Goal: Task Accomplishment & Management: Manage account settings

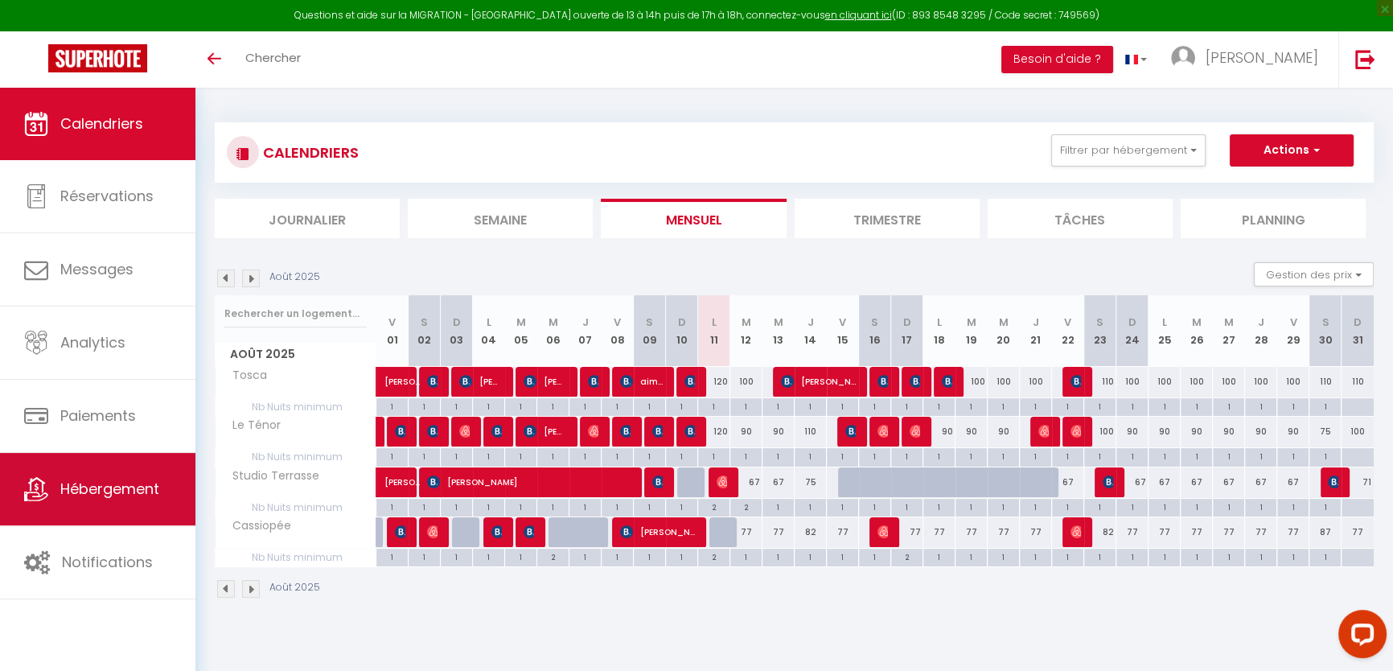
click at [123, 479] on span "Hébergement" at bounding box center [109, 489] width 99 height 20
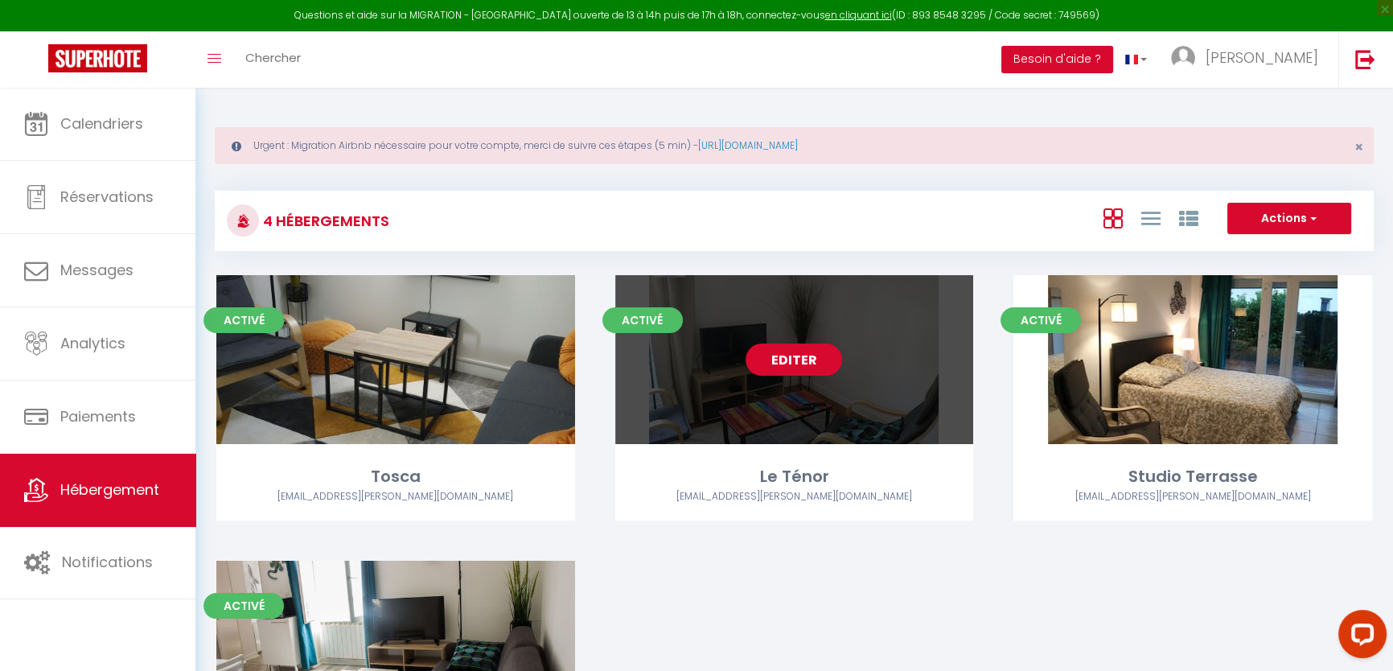
click at [783, 364] on link "Editer" at bounding box center [794, 359] width 97 height 32
select select "3"
select select "2"
select select "1"
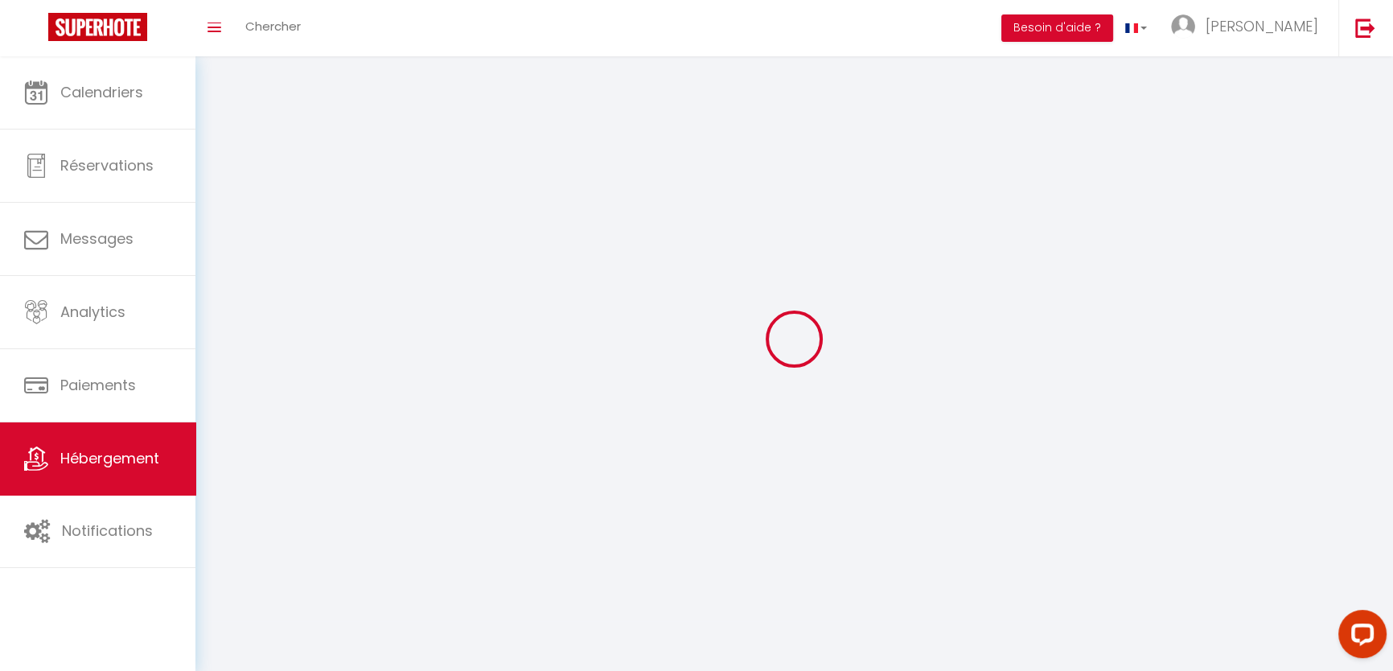
select select
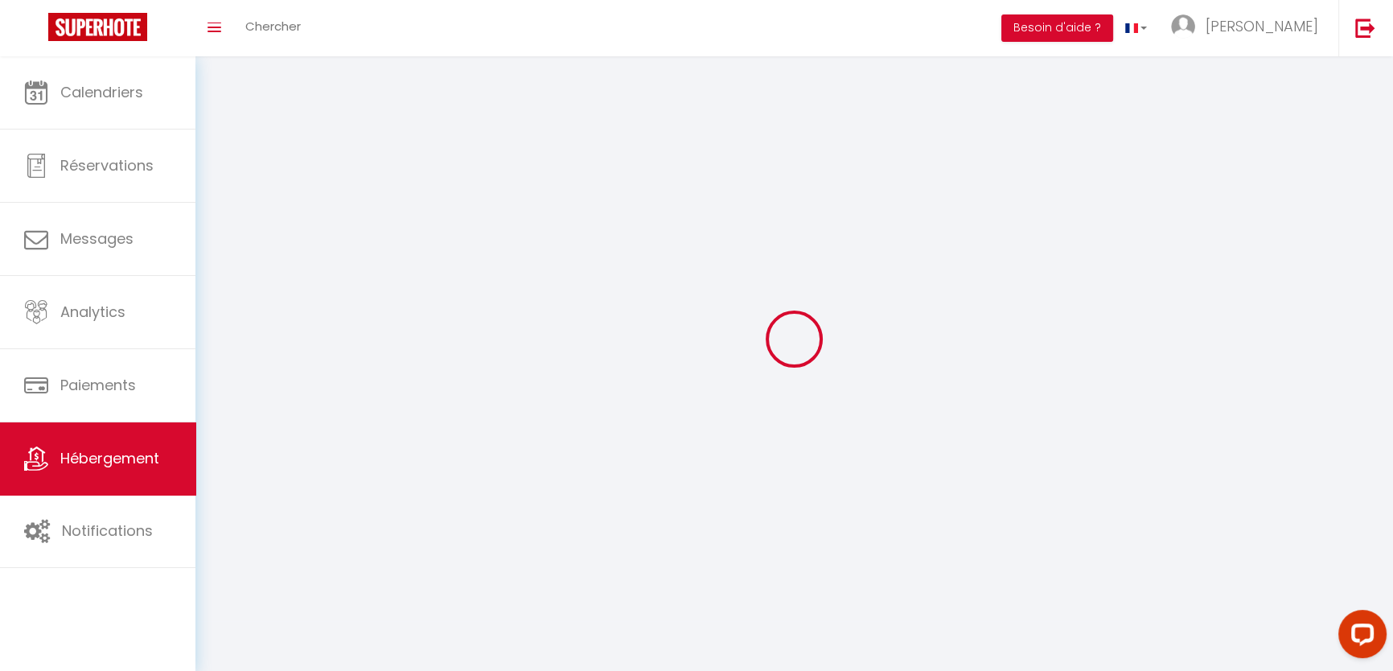
checkbox input "false"
select select
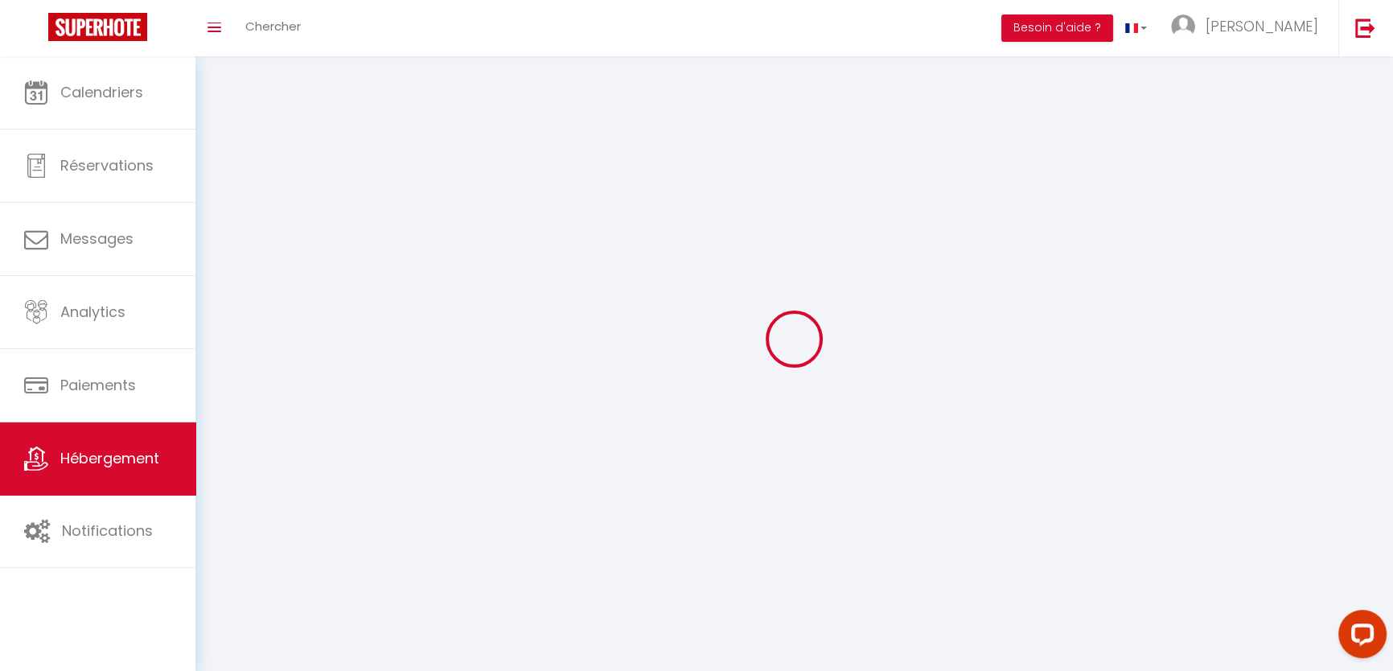
select select
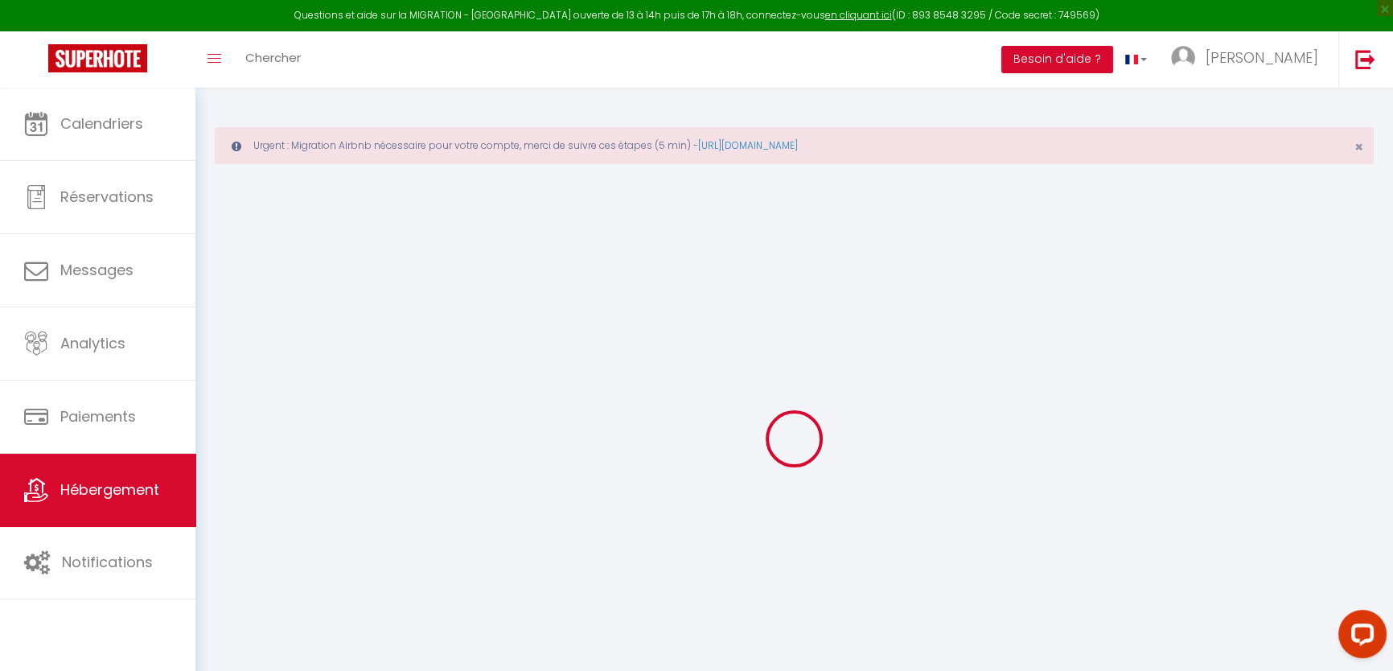
checkbox input "false"
select select "17:00"
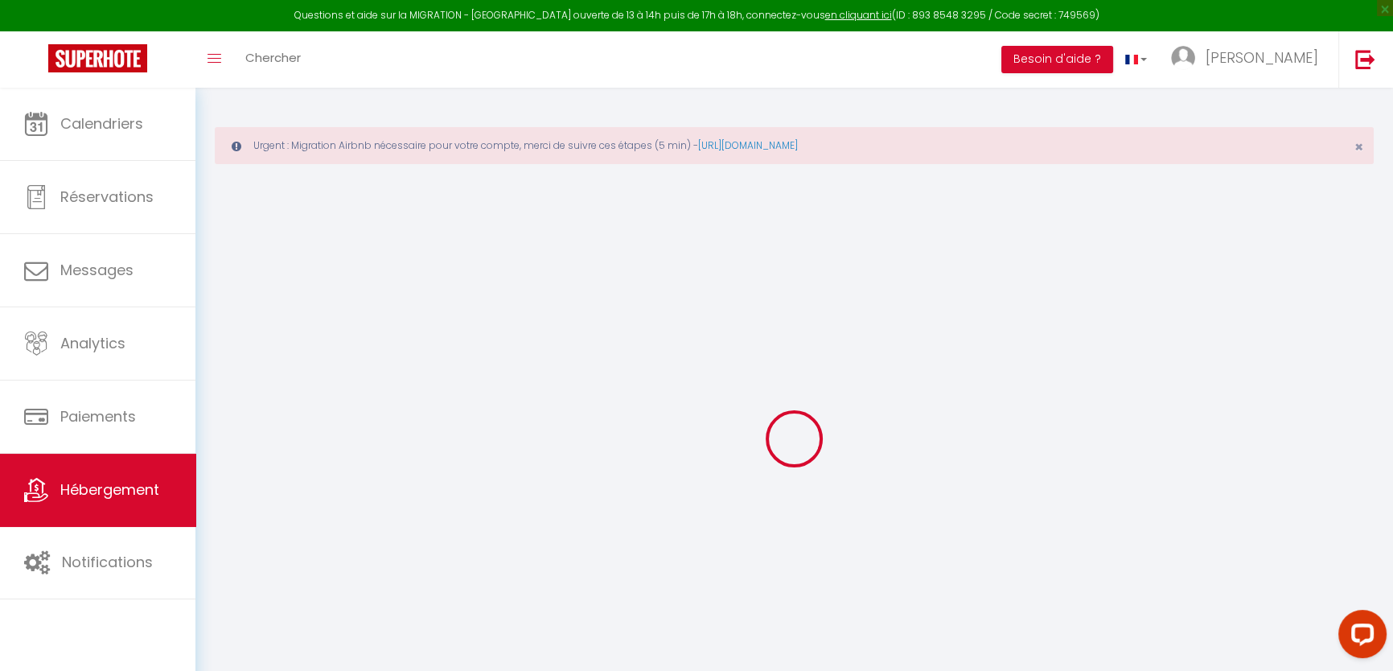
select select "22:00"
select select "11:00"
select select "30"
select select "120"
select select "18:00"
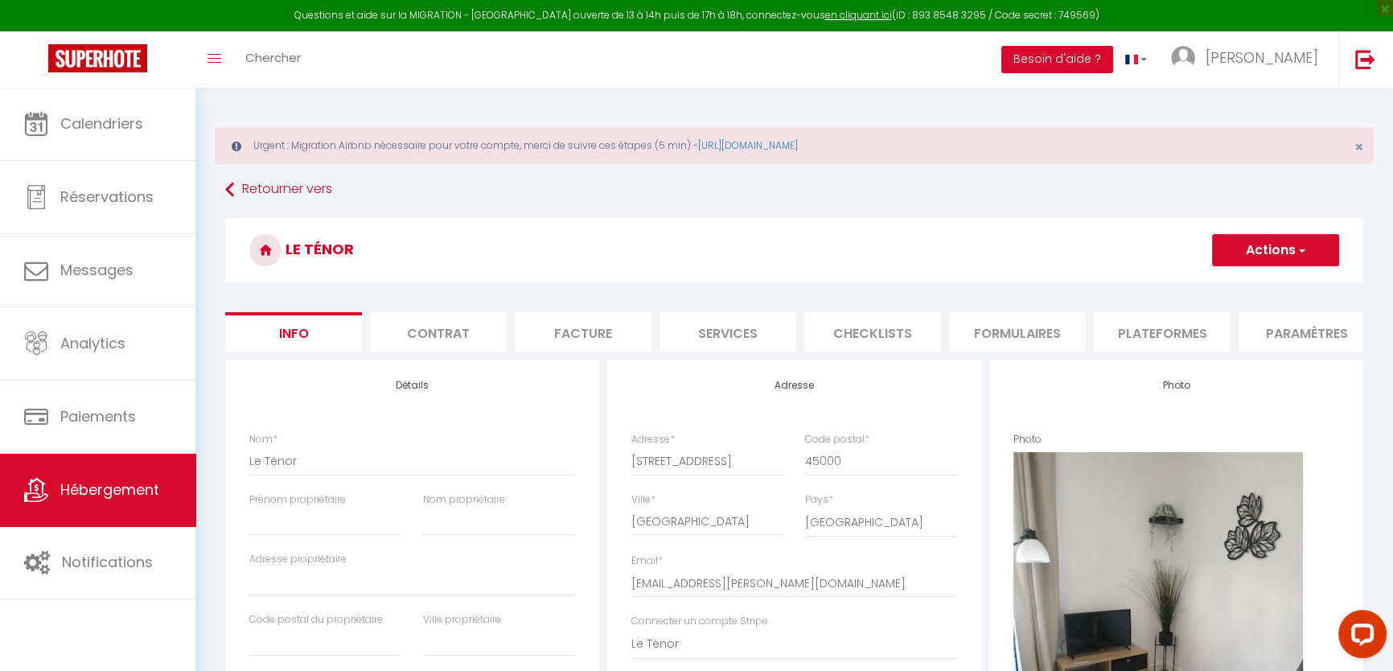
checkbox input "false"
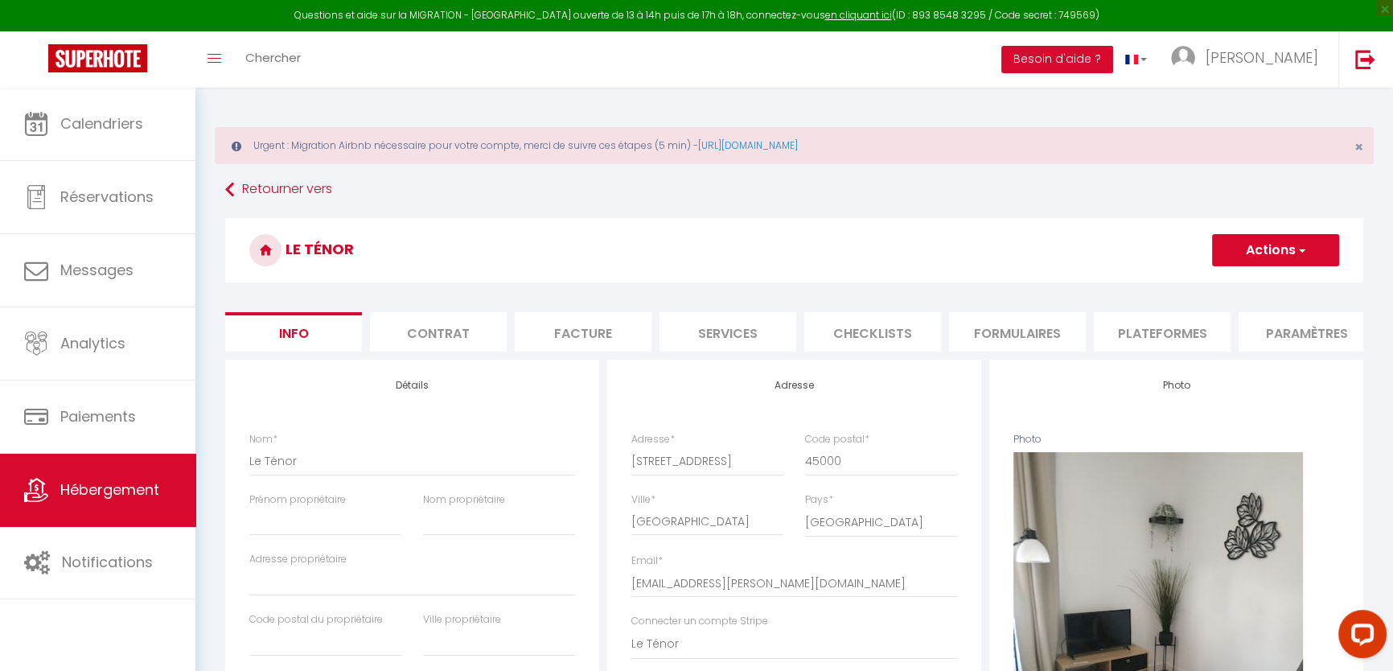
checkbox input "false"
click at [1157, 331] on li "Plateformes" at bounding box center [1162, 331] width 137 height 39
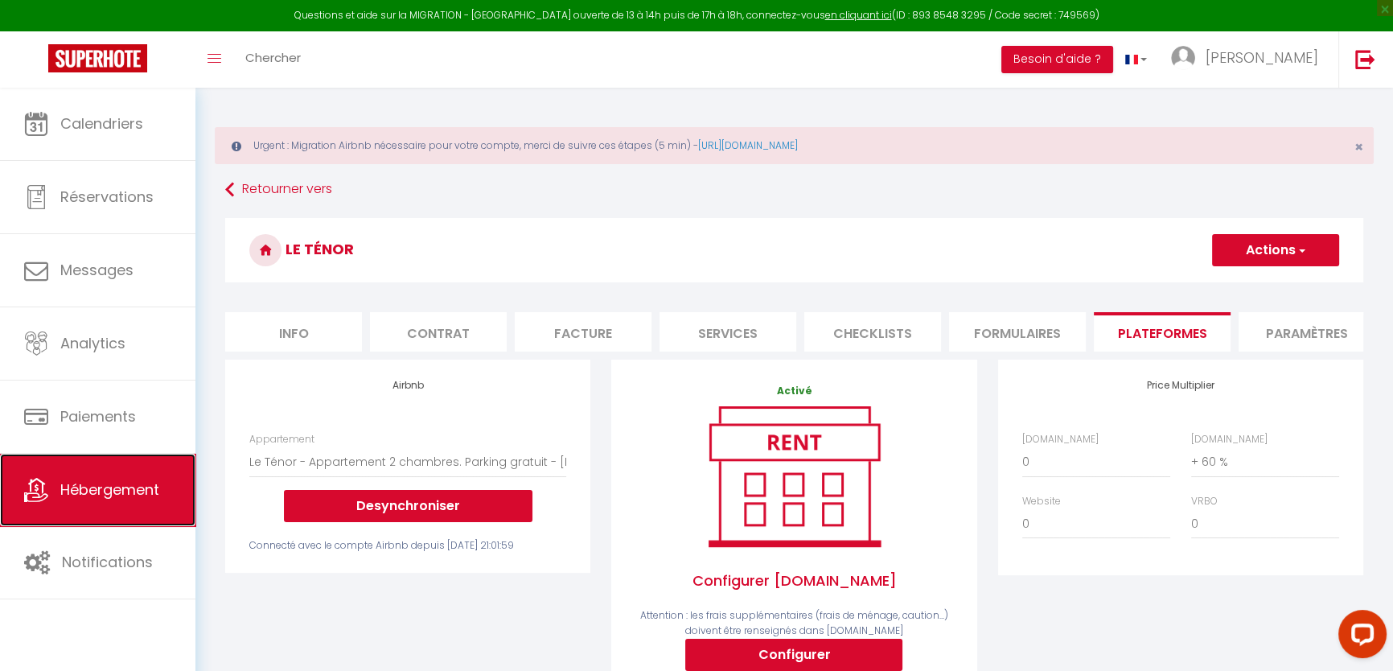
click at [129, 476] on link "Hébergement" at bounding box center [97, 490] width 195 height 72
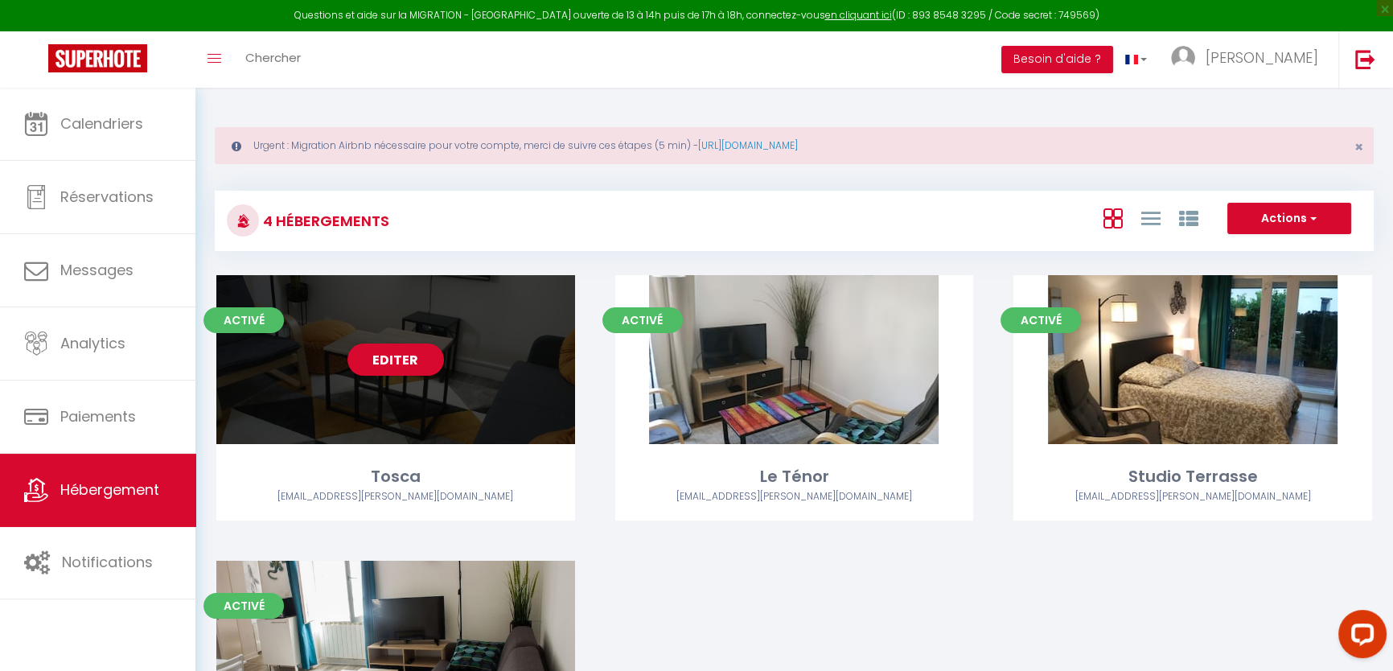
click at [377, 340] on div "Editer" at bounding box center [395, 359] width 359 height 169
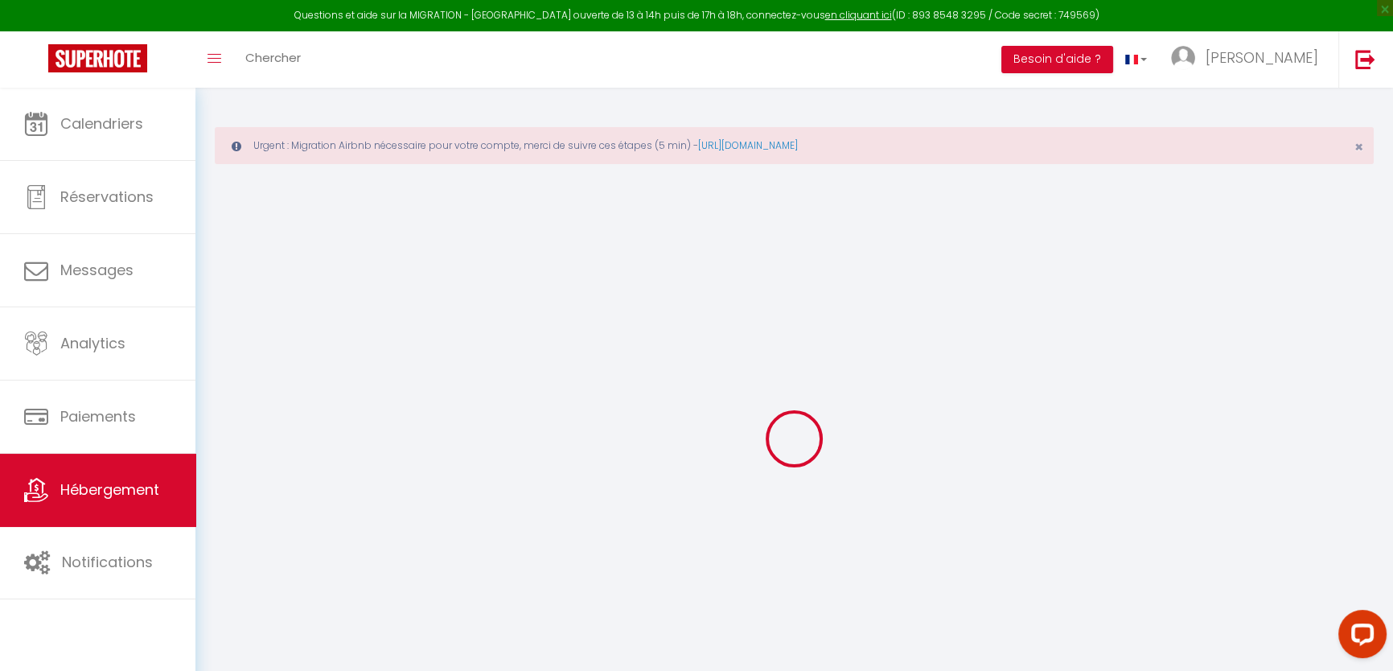
select select "+ 60 %"
checkbox input "false"
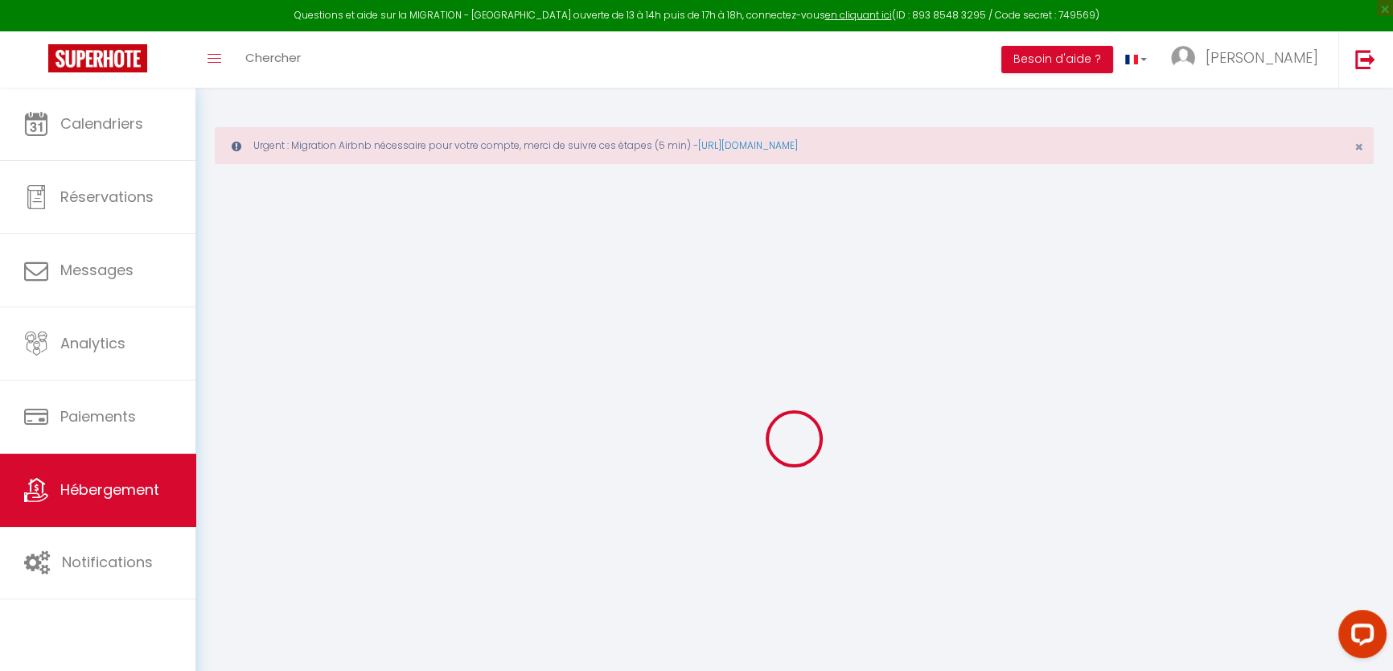
select select "17:00"
select select "22:00"
select select "11:00"
select select "30"
select select "120"
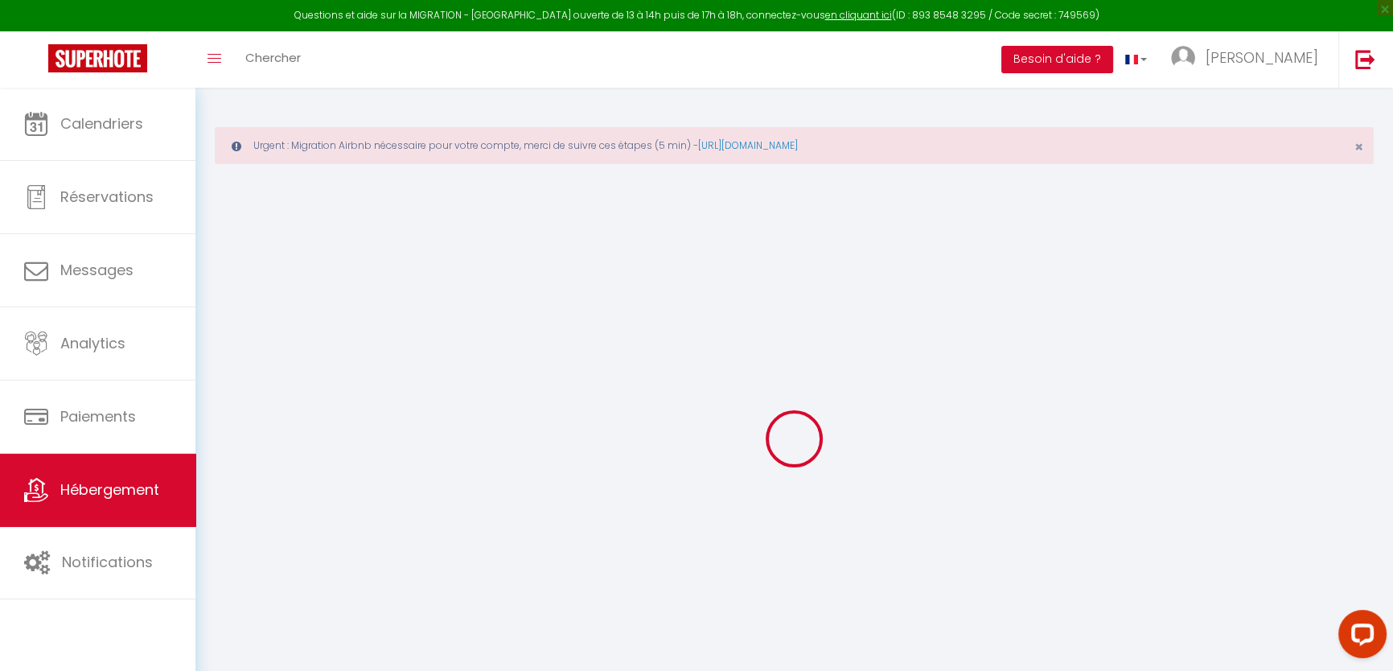
select select "18:00"
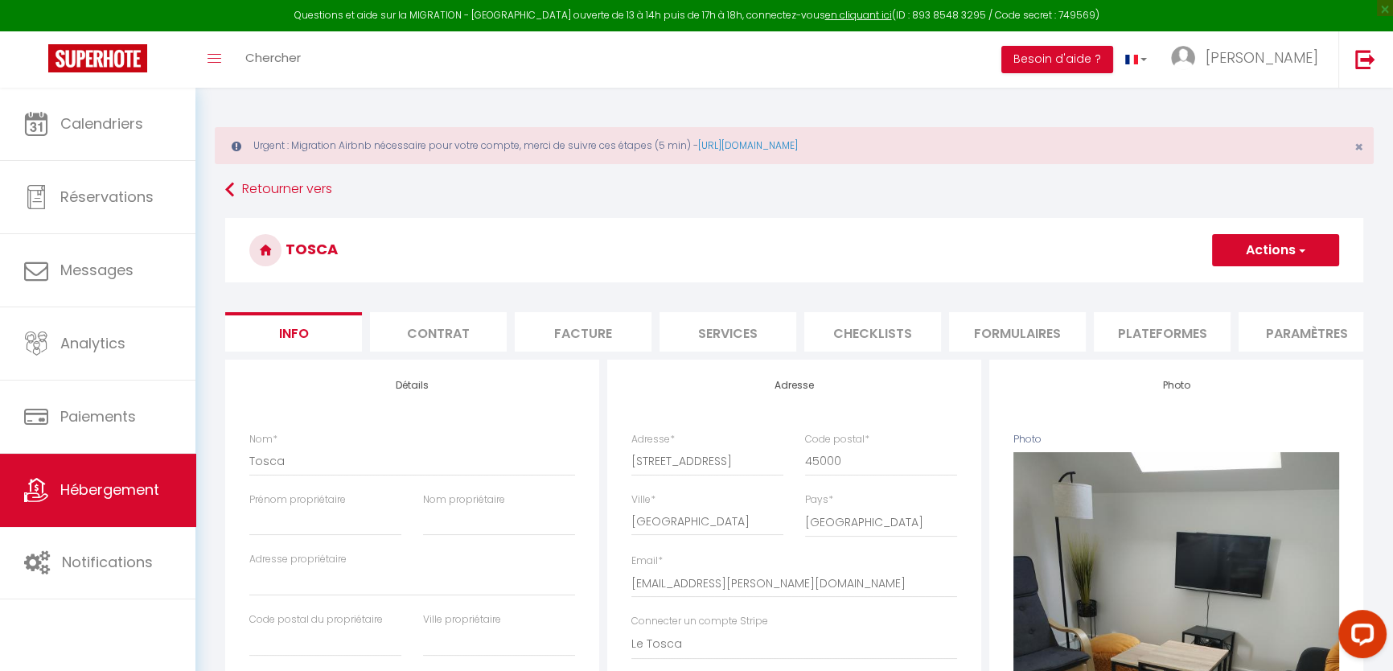
click at [1128, 323] on li "Plateformes" at bounding box center [1162, 331] width 137 height 39
select select "1292-50664199"
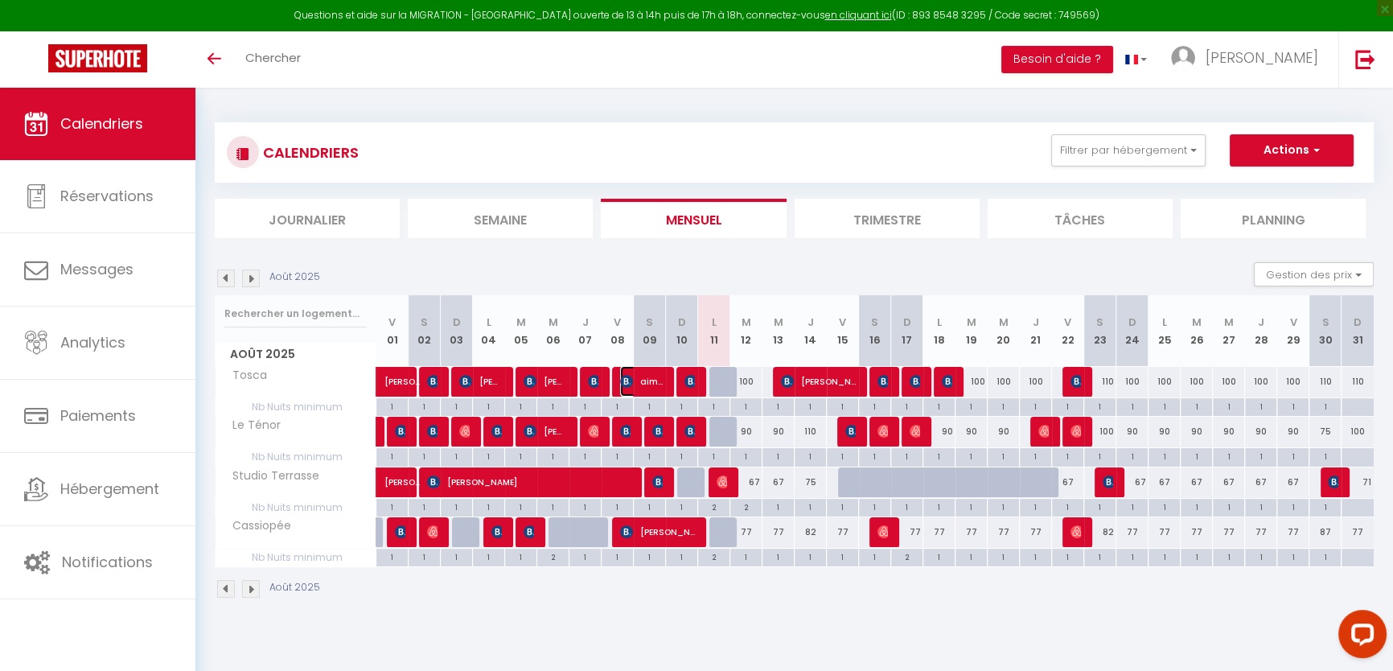
click at [629, 376] on img at bounding box center [626, 381] width 13 height 13
select select "OK"
select select "0"
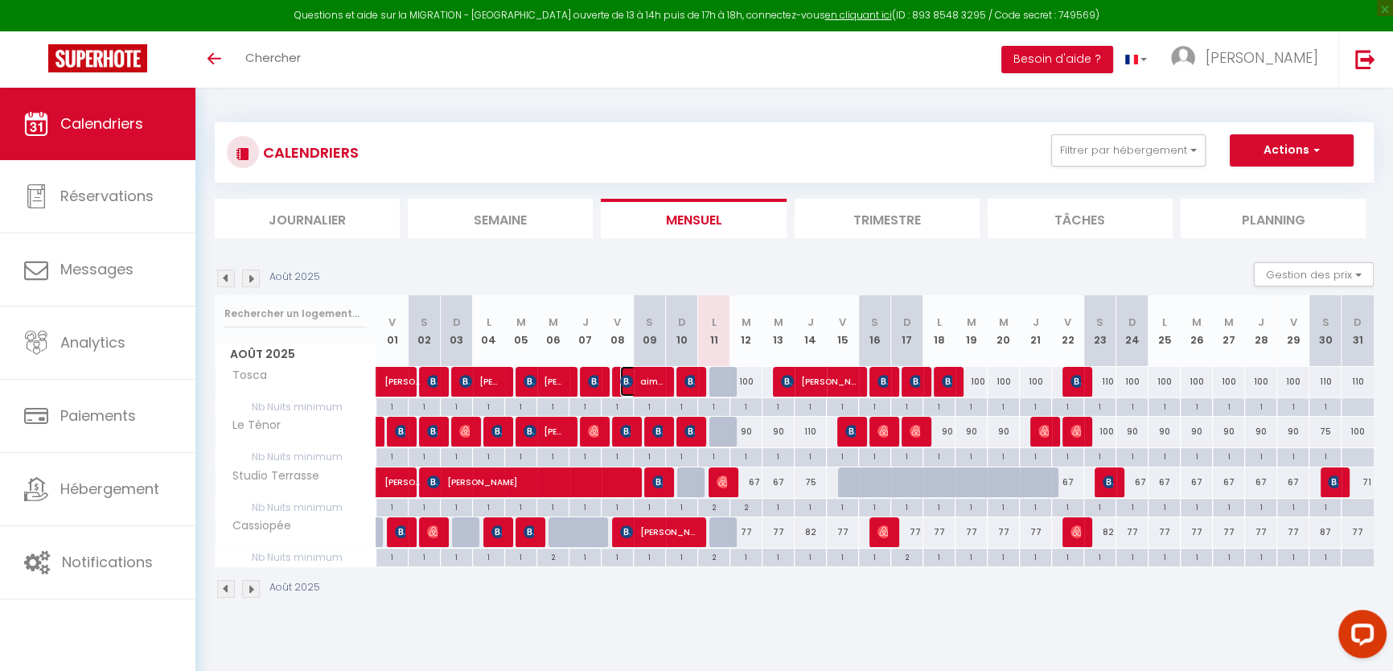
select select "1"
select select
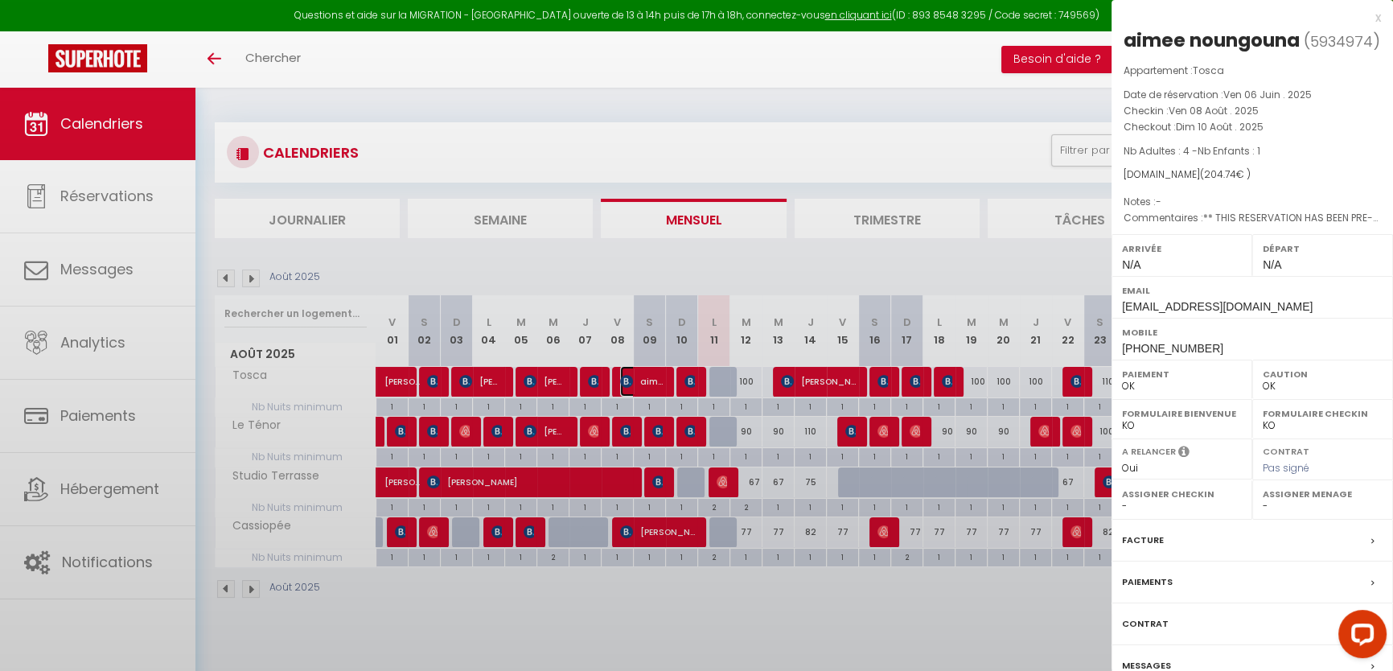
select select "1262"
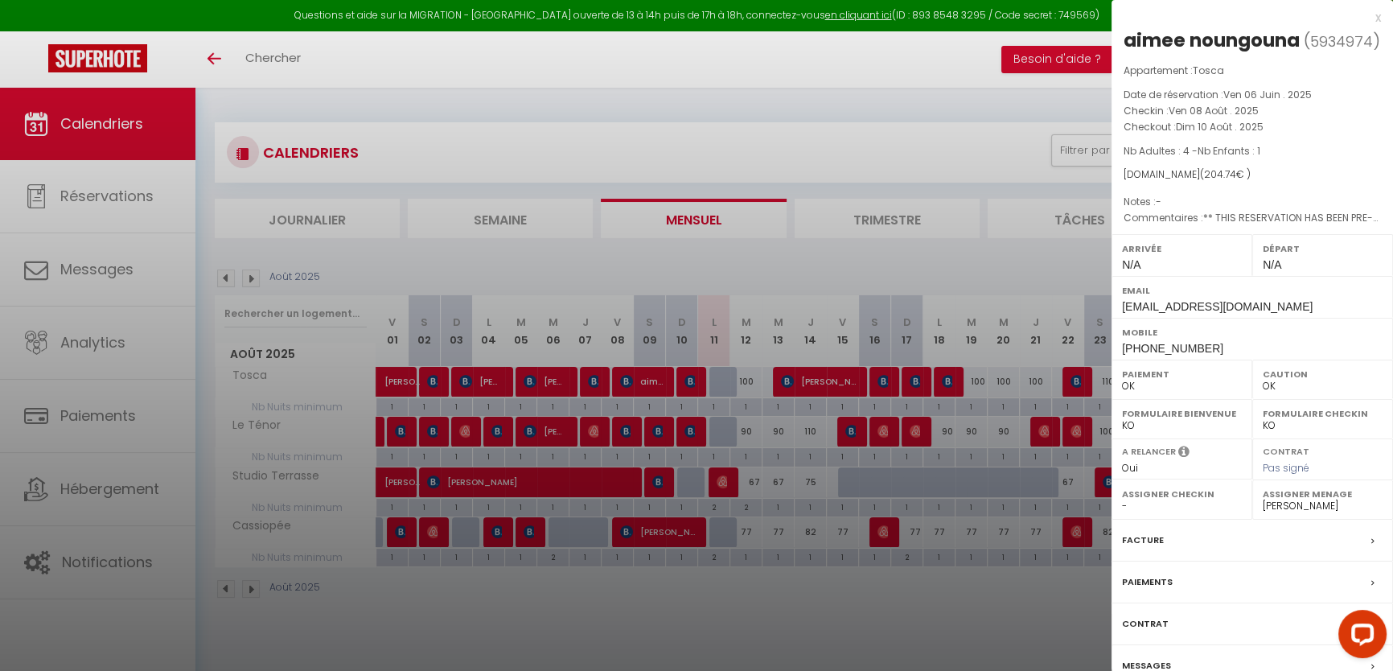
click at [1142, 651] on div "Messages" at bounding box center [1251, 666] width 281 height 42
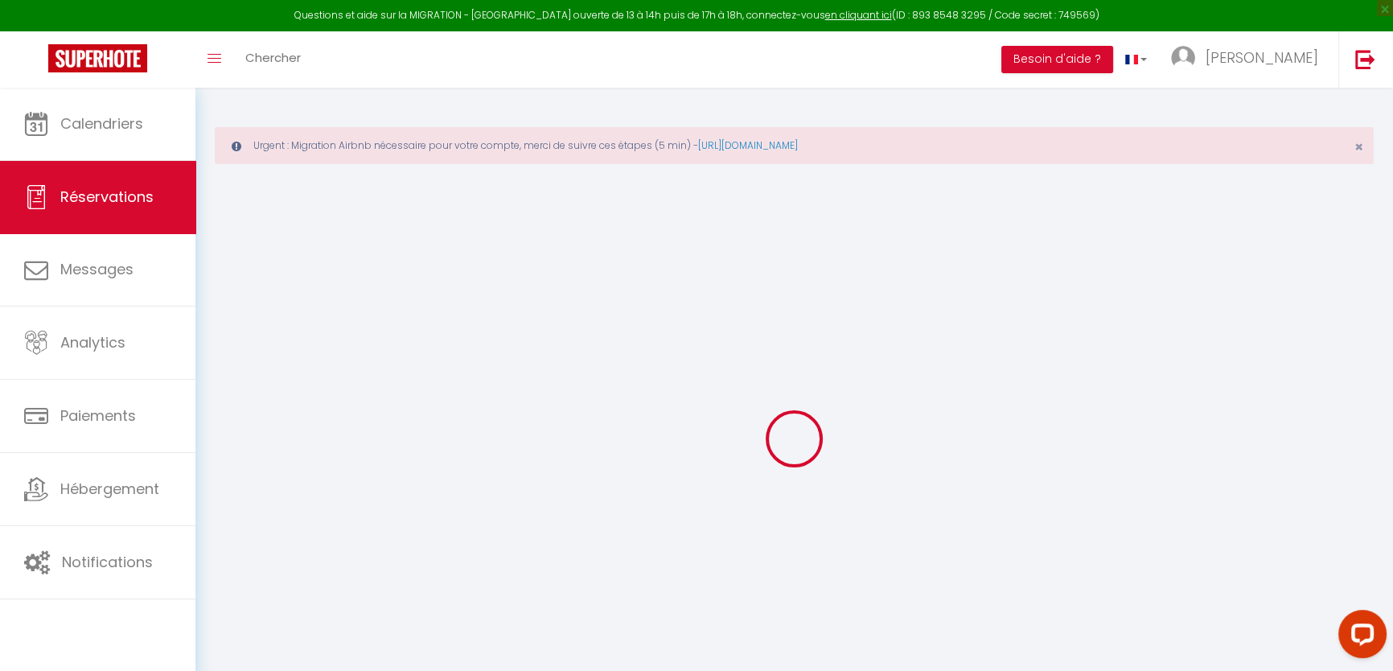
select select
checkbox input "false"
select select
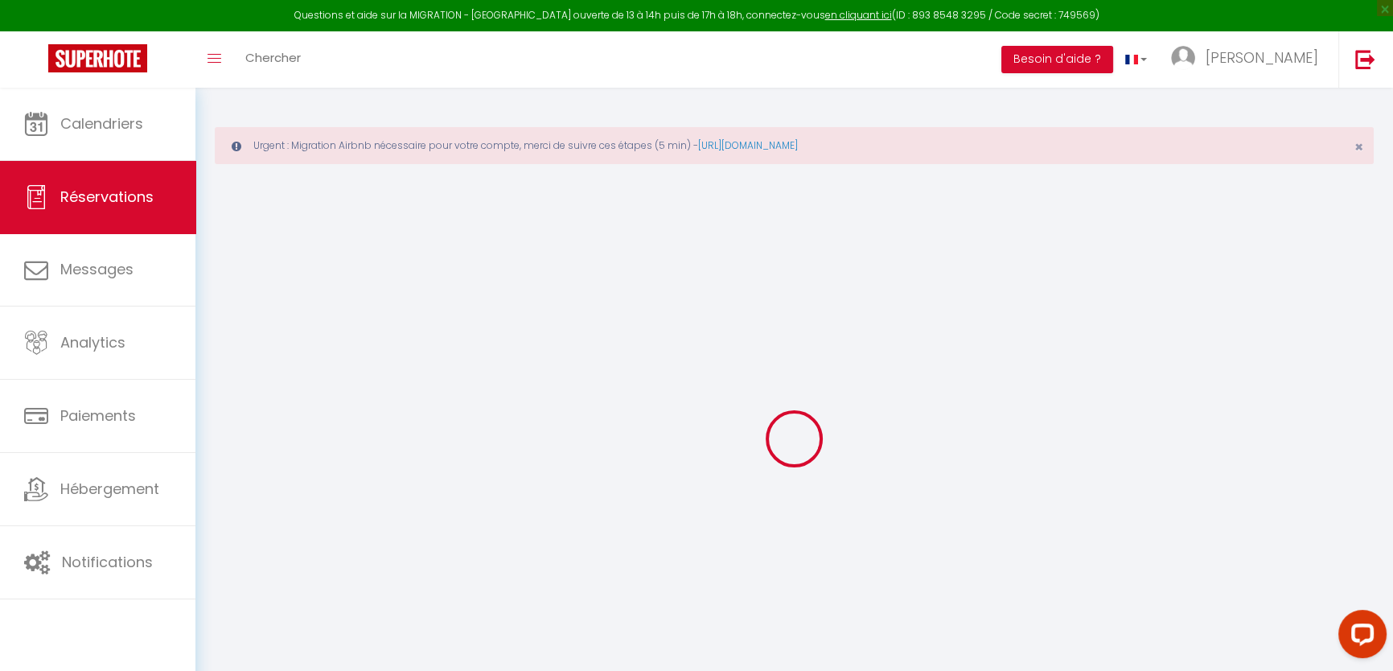
checkbox input "false"
type textarea "** THIS RESERVATION HAS BEEN PRE-PAID ** BOOKING NOTE : Payment charge is EUR 2…"
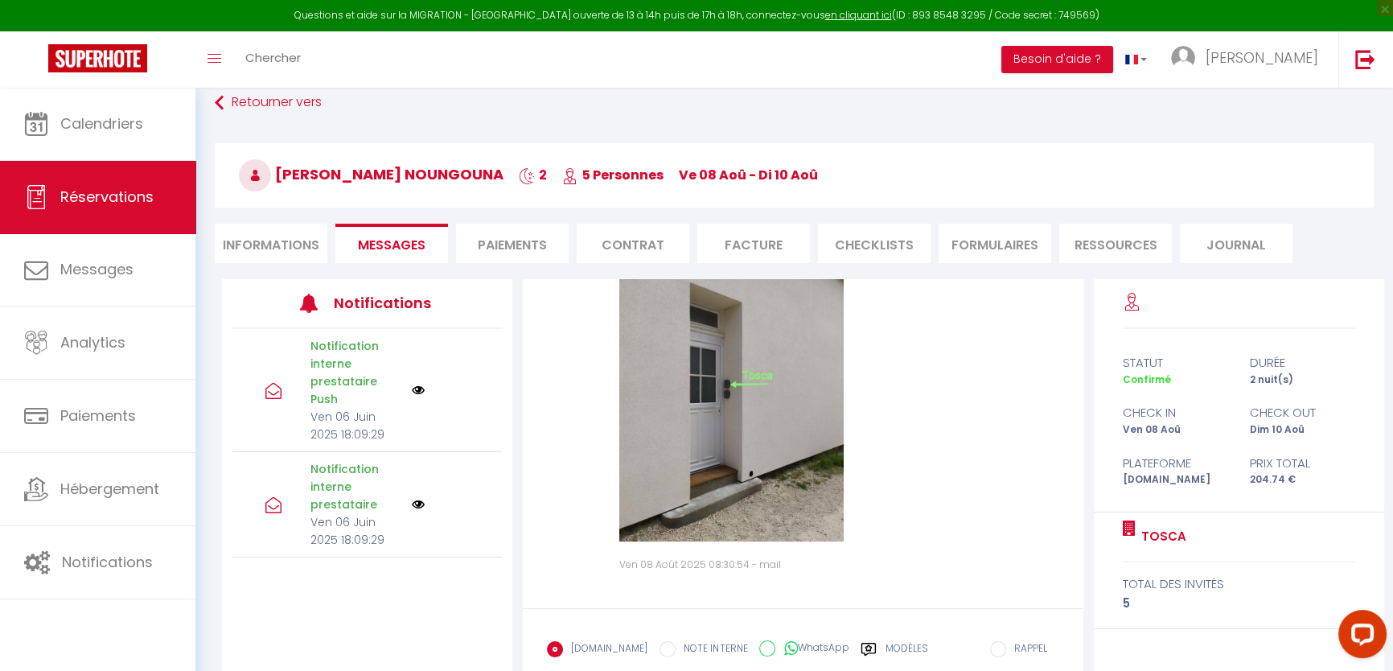
scroll to position [185, 0]
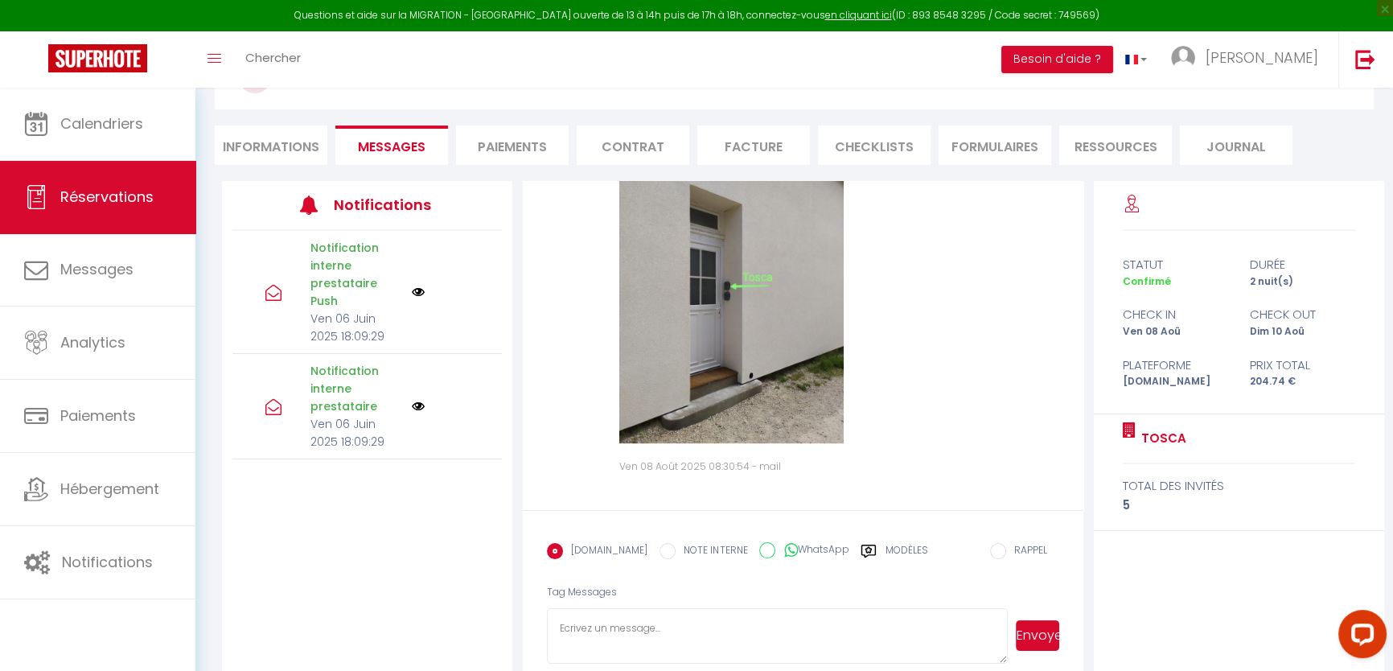
click at [759, 544] on input "WhatsApp" at bounding box center [767, 550] width 16 height 16
radio input "true"
radio input "false"
click at [737, 611] on textarea at bounding box center [777, 636] width 461 height 56
type textarea "m"
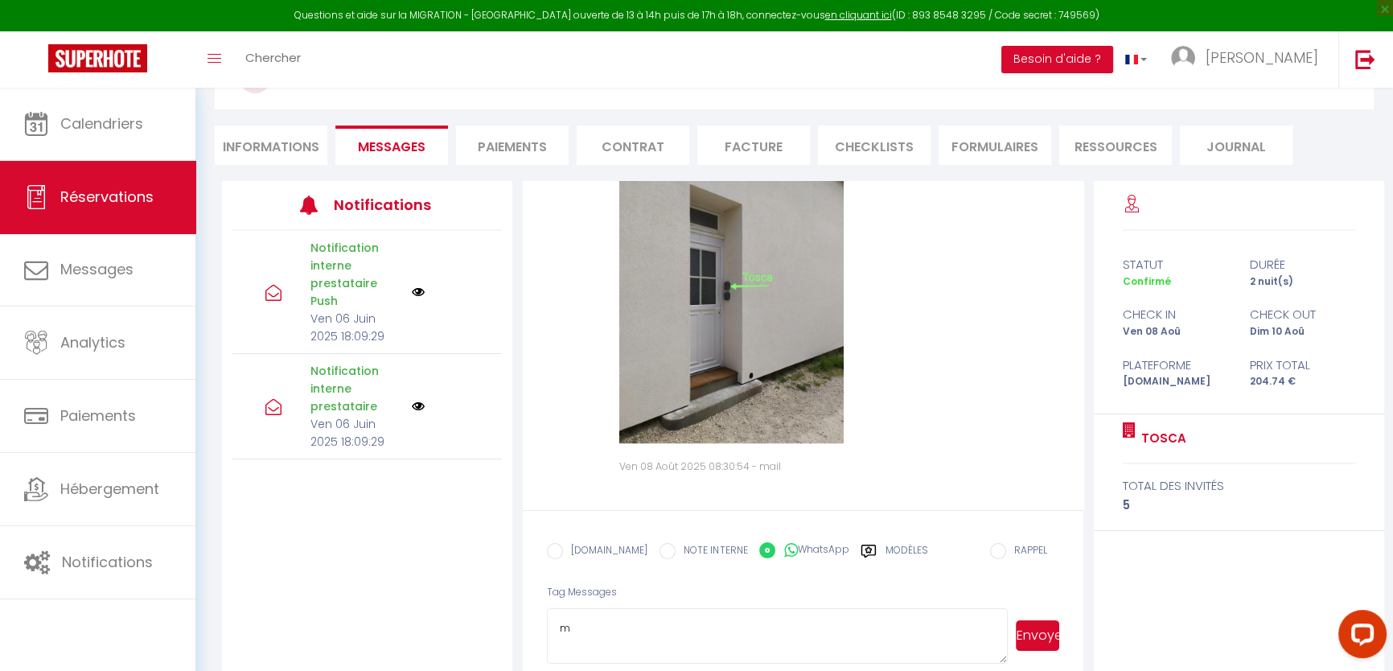
click at [1048, 620] on button "Envoyer" at bounding box center [1037, 635] width 43 height 31
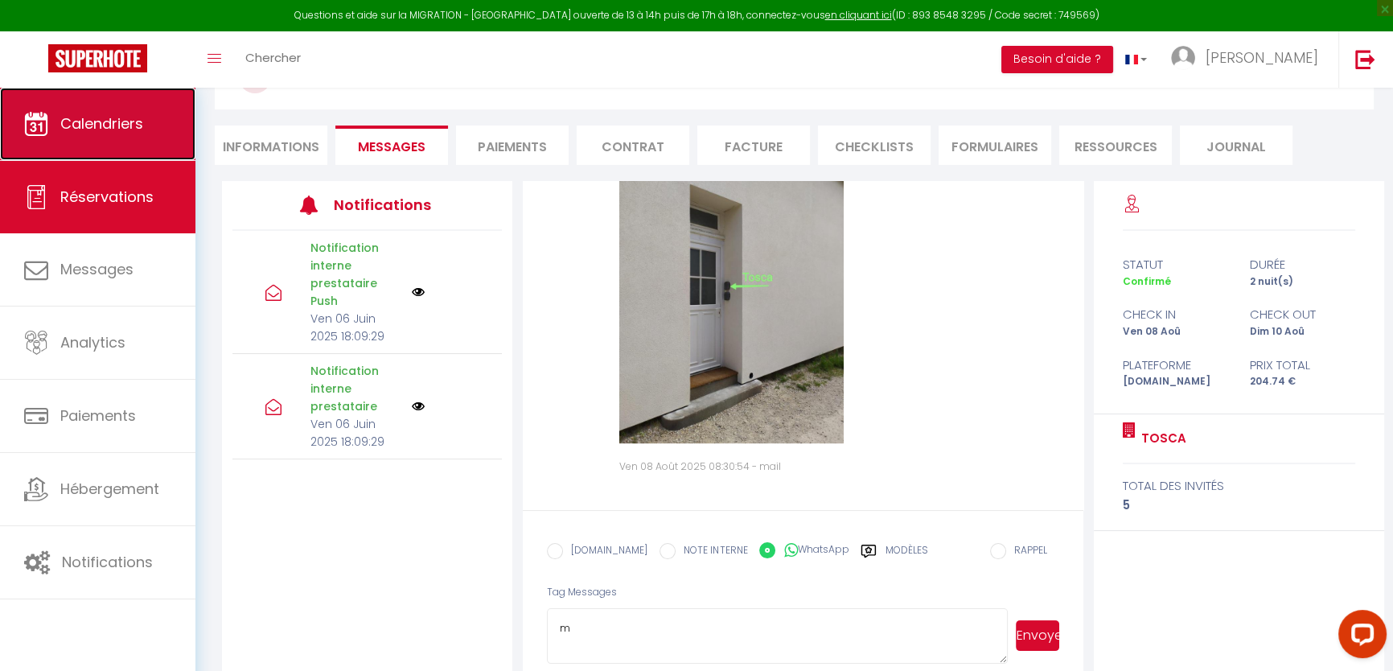
click at [95, 123] on span "Calendriers" at bounding box center [101, 123] width 83 height 20
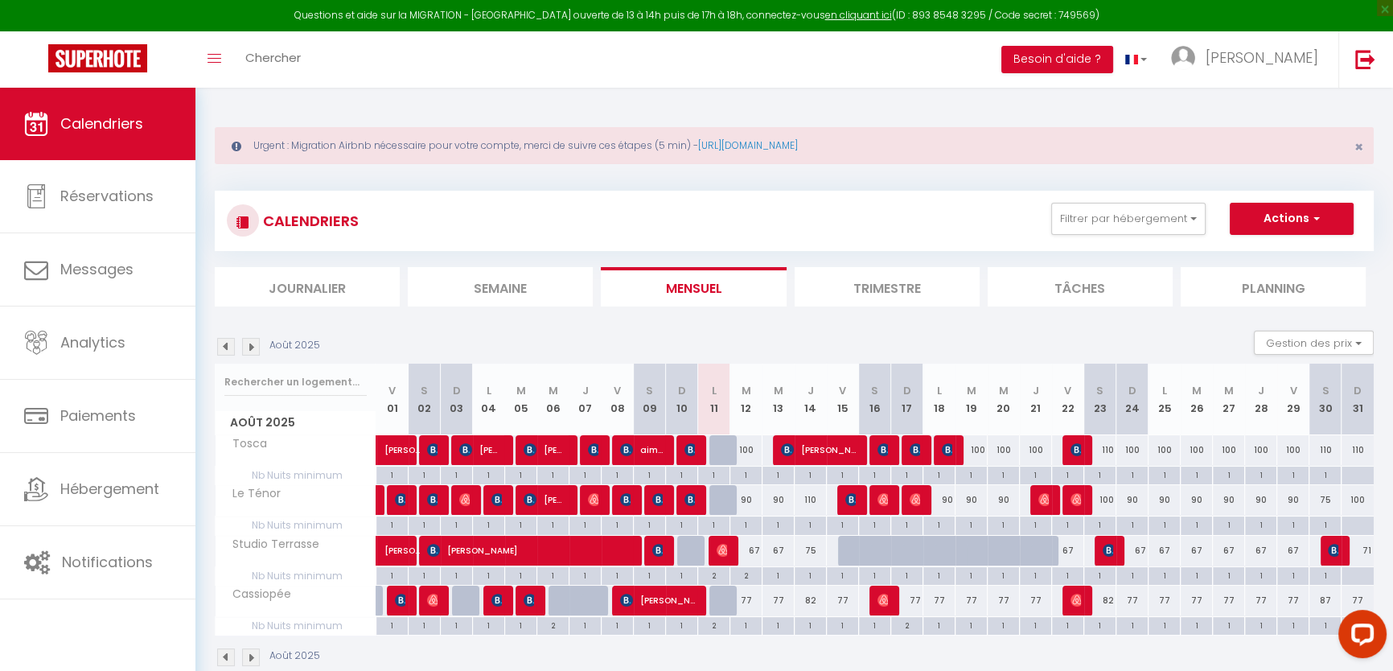
click at [751, 572] on div "2" at bounding box center [745, 574] width 31 height 15
type input "2"
type input "[DATE]"
type input "Mer 13 Août 2025"
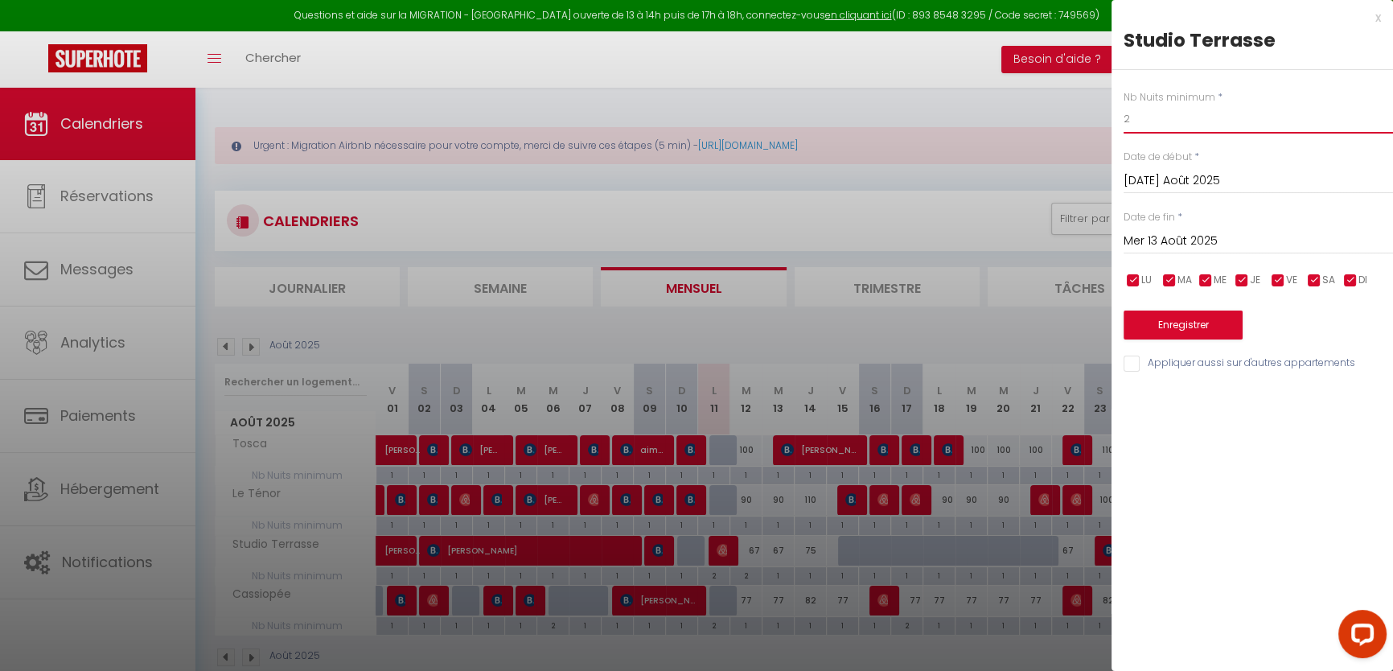
click at [1242, 125] on input "2" at bounding box center [1258, 119] width 269 height 29
type input "1"
click at [1170, 330] on button "Enregistrer" at bounding box center [1183, 324] width 119 height 29
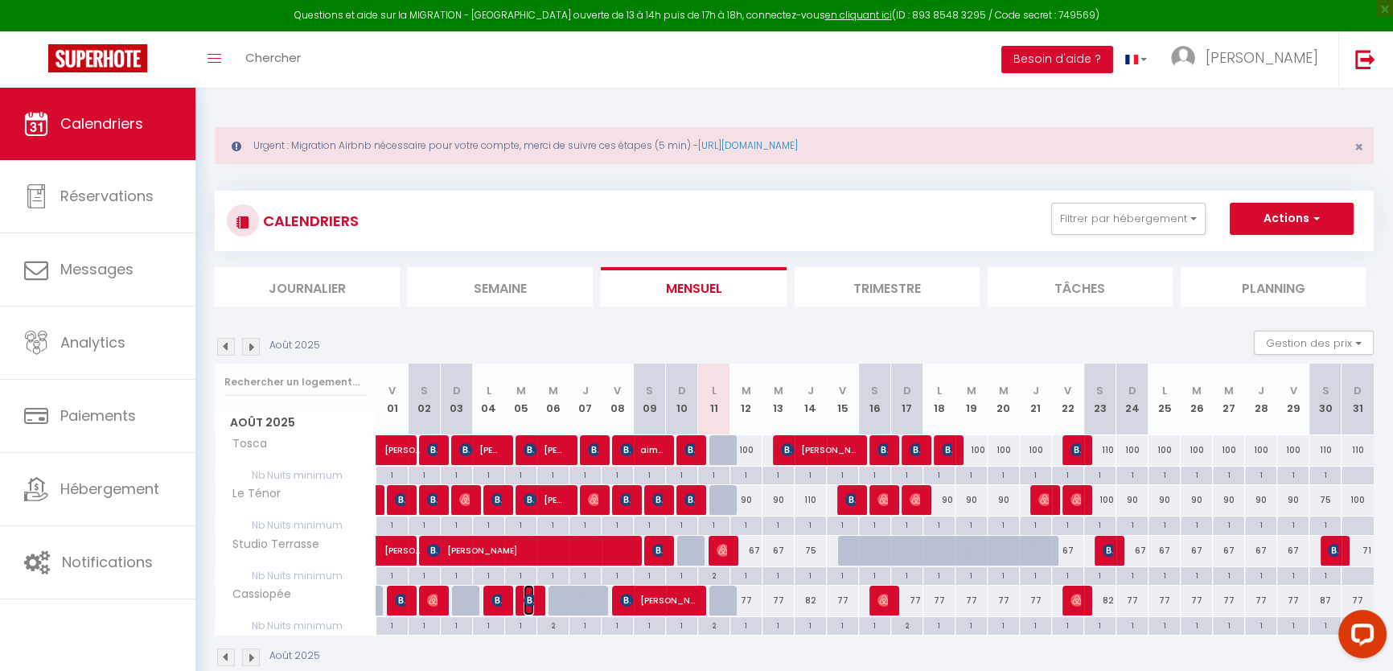
click at [531, 594] on img at bounding box center [530, 600] width 13 height 13
select select "OK"
select select "KO"
select select "0"
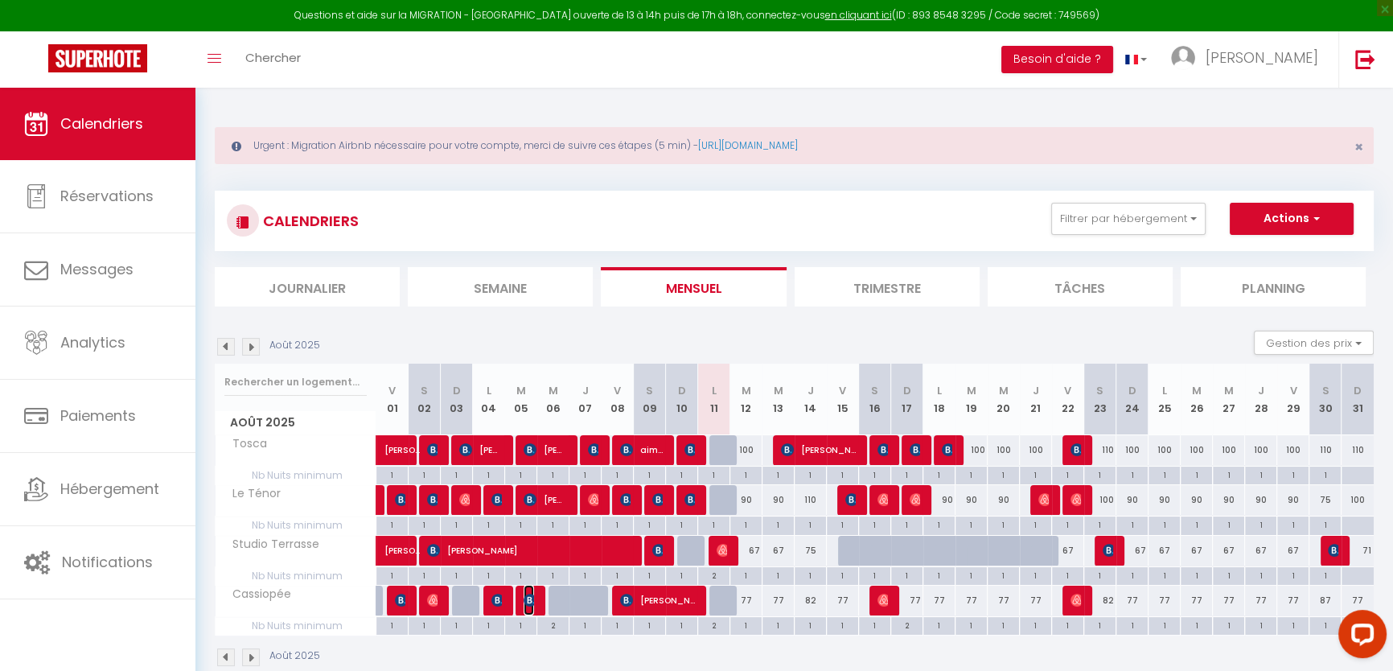
select select "1"
select select
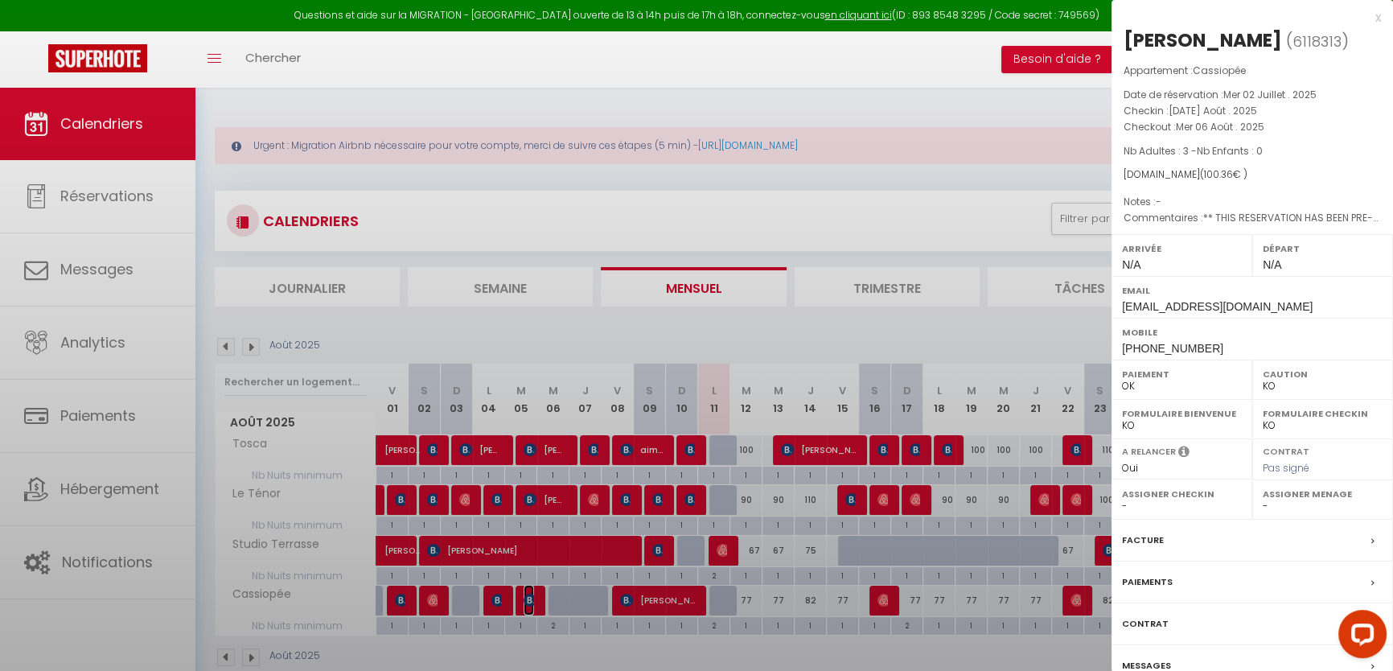
select select "1262"
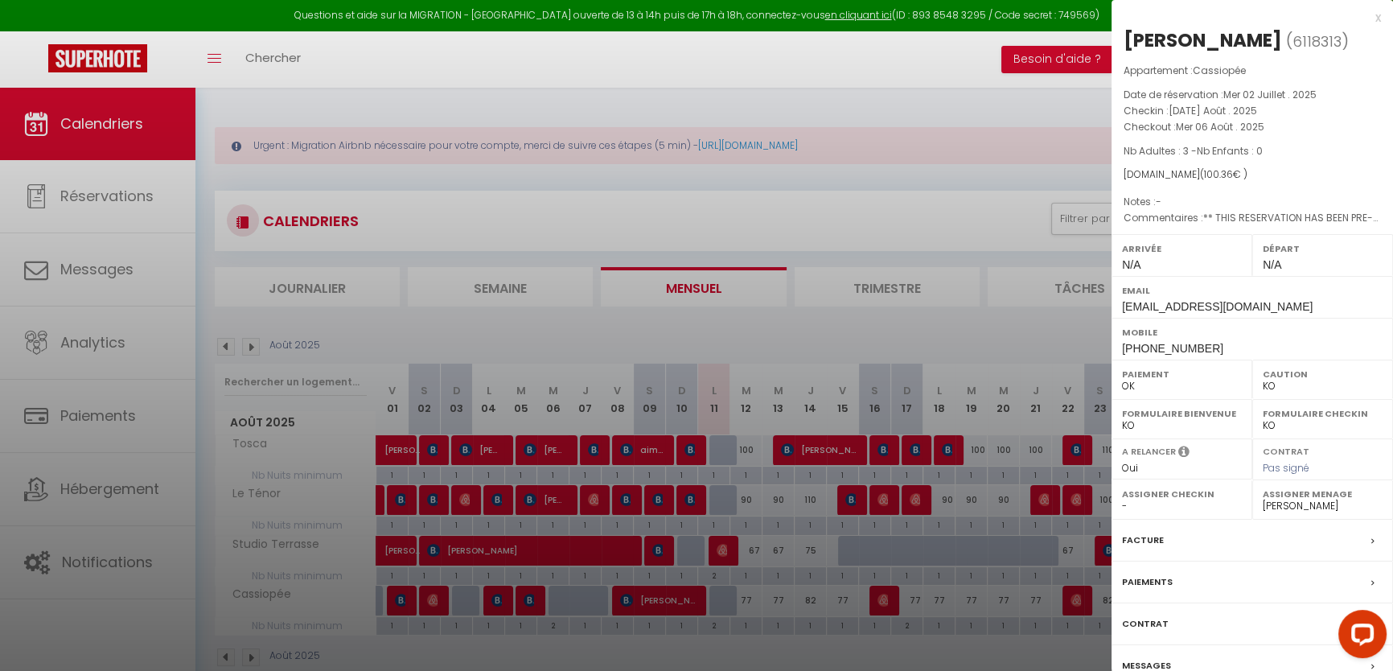
click at [738, 207] on div at bounding box center [696, 335] width 1393 height 671
